Goal: Use online tool/utility: Utilize a website feature to perform a specific function

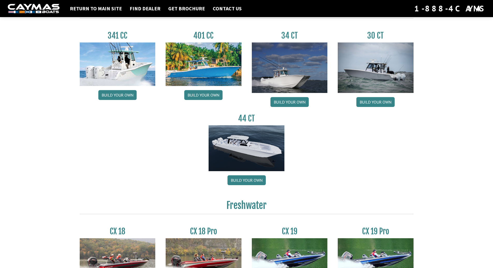
scroll to position [193, 0]
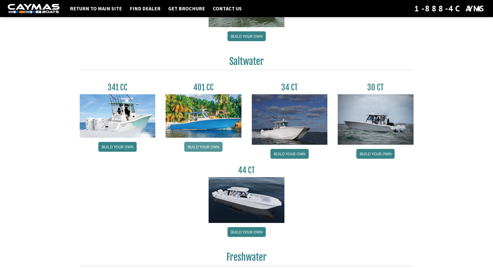
click at [204, 149] on link "Build your own" at bounding box center [203, 147] width 38 height 10
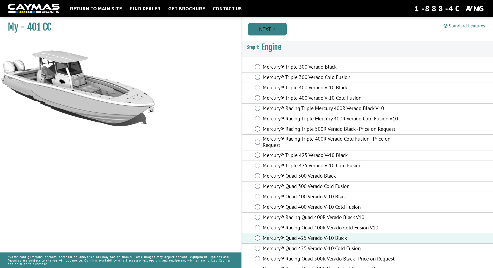
click at [275, 27] on icon "Pagination" at bounding box center [275, 29] width 2 height 5
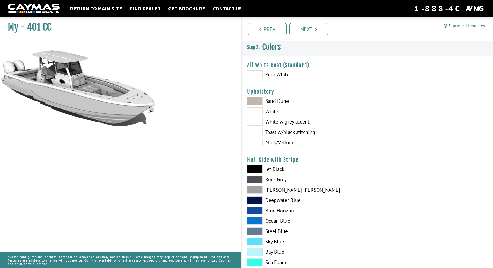
drag, startPoint x: 256, startPoint y: 74, endPoint x: 257, endPoint y: 78, distance: 4.0
click at [256, 75] on span at bounding box center [255, 74] width 16 height 8
click at [302, 25] on link "Next" at bounding box center [308, 29] width 39 height 12
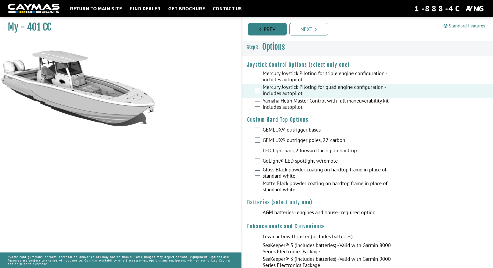
click at [275, 29] on link "Prev" at bounding box center [267, 29] width 39 height 12
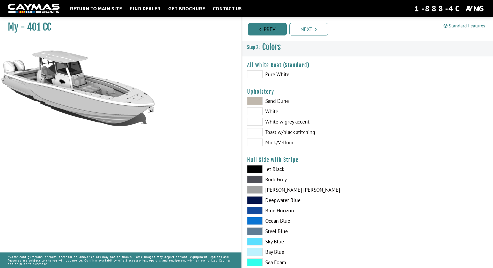
click at [275, 29] on link "Prev" at bounding box center [267, 29] width 39 height 12
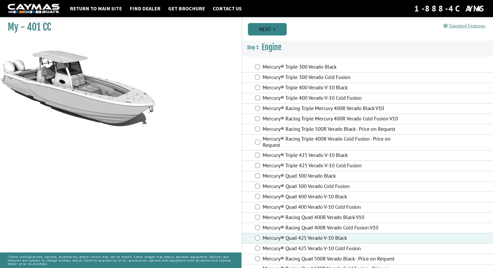
click at [271, 29] on link "Next" at bounding box center [267, 29] width 39 height 12
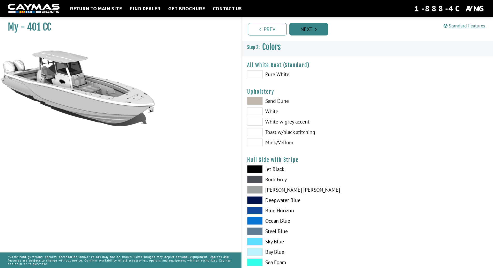
click at [313, 30] on link "Next" at bounding box center [308, 29] width 39 height 12
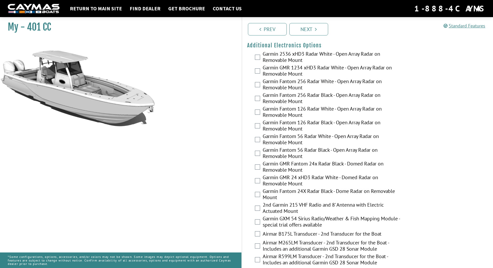
scroll to position [877, 0]
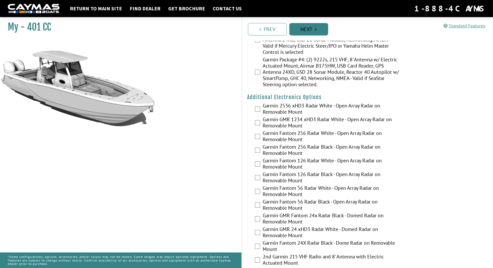
click at [311, 30] on link "Next" at bounding box center [308, 29] width 39 height 12
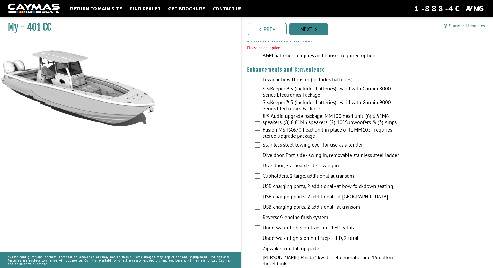
scroll to position [156, 0]
